Goal: Find specific page/section: Find specific page/section

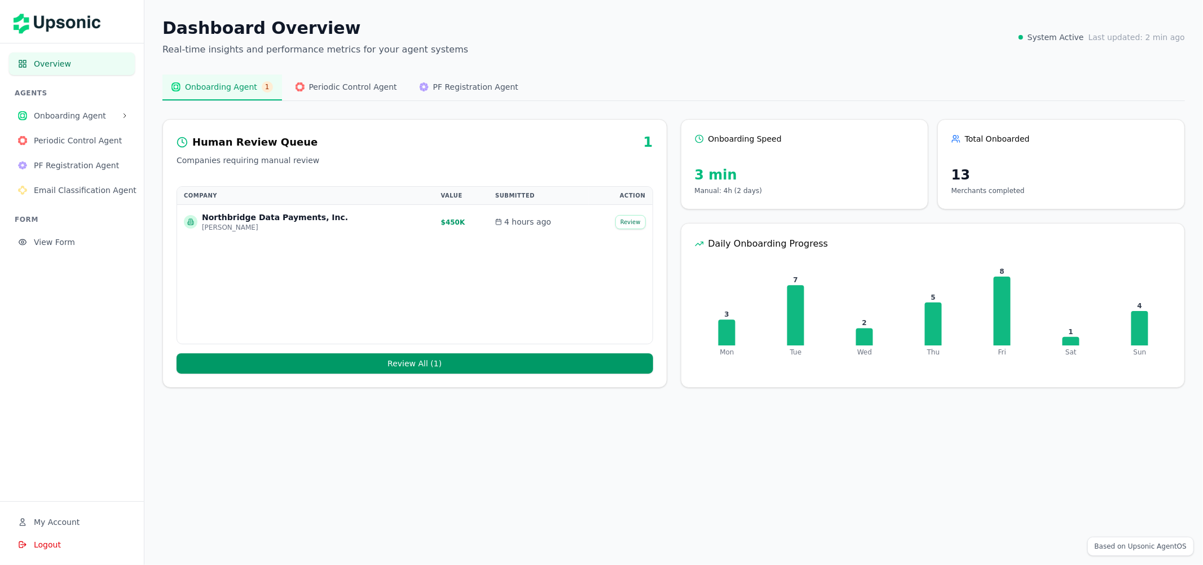
click at [62, 114] on span "Onboarding Agent" at bounding box center [75, 115] width 83 height 11
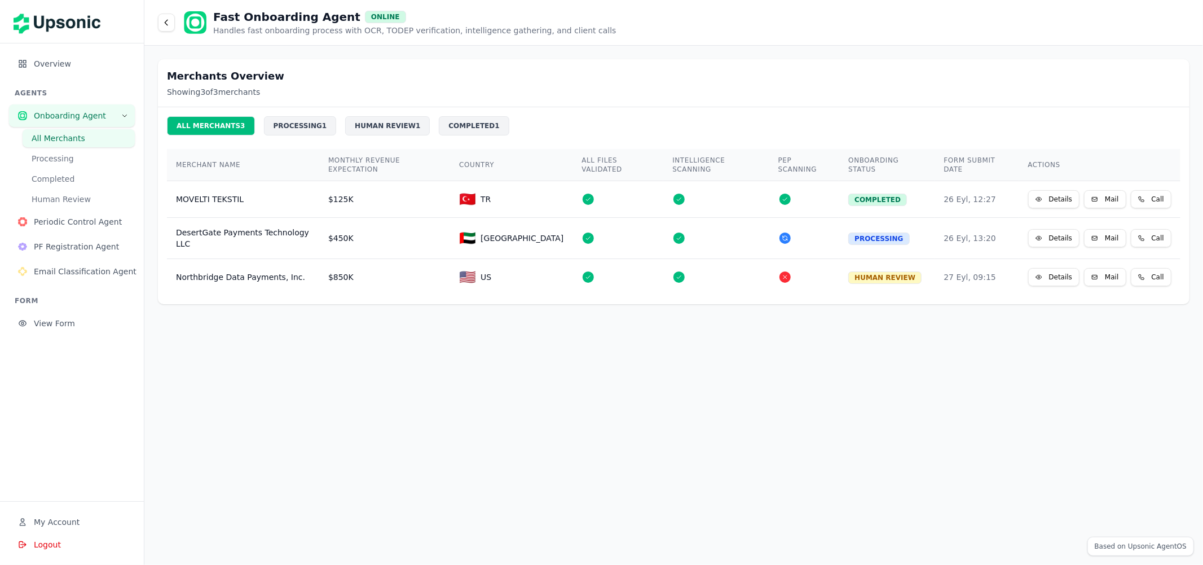
click at [1038, 196] on icon at bounding box center [1039, 199] width 7 height 7
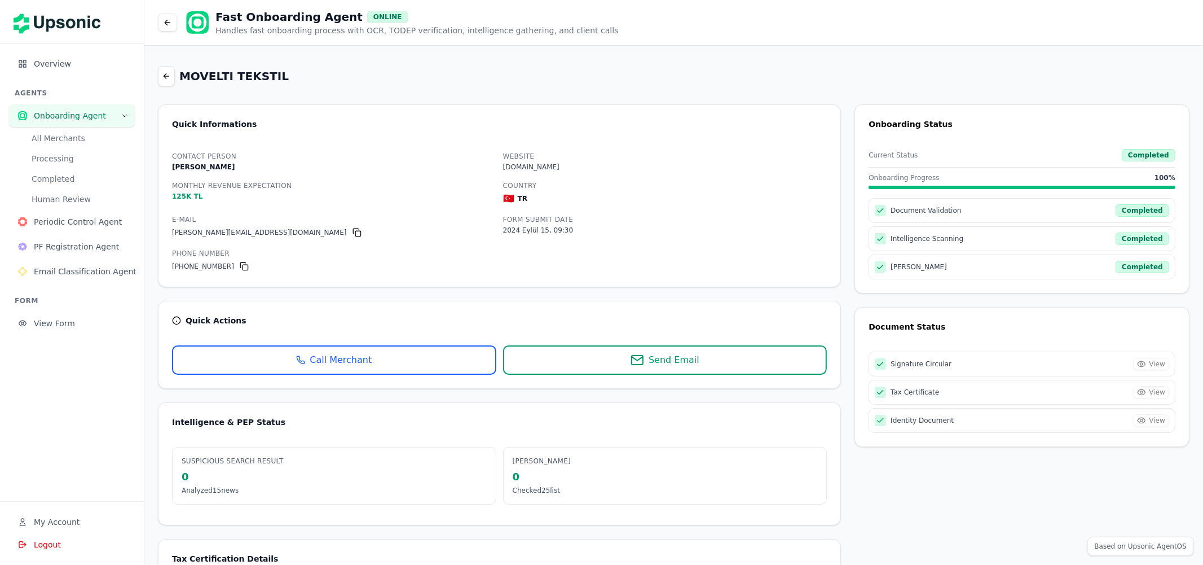
click at [448, 229] on div "ahmet@moveltitekstil.com" at bounding box center [334, 233] width 324 height 14
click at [504, 180] on div "Country 🇹🇷 TR" at bounding box center [665, 191] width 324 height 27
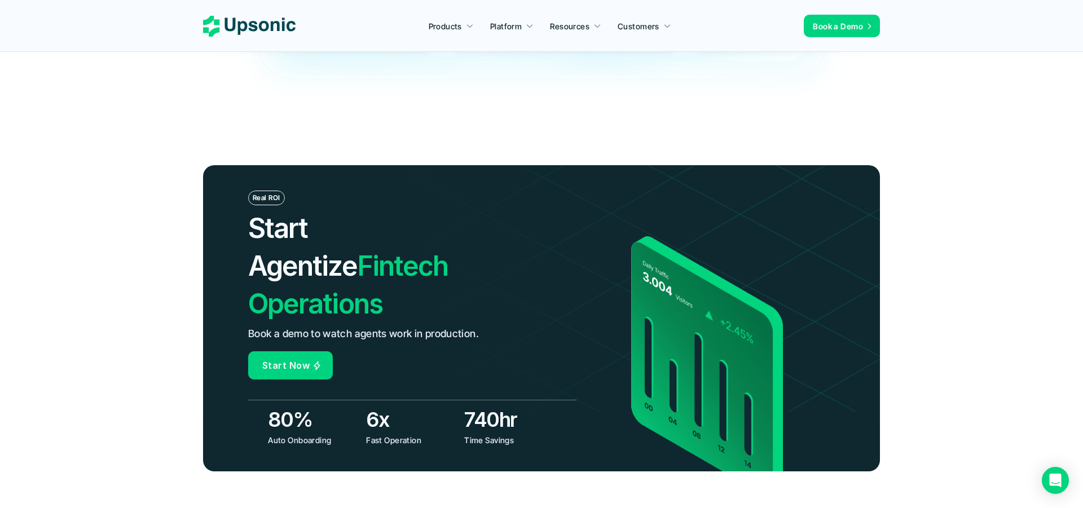
scroll to position [4196, 0]
